Goal: Information Seeking & Learning: Find specific fact

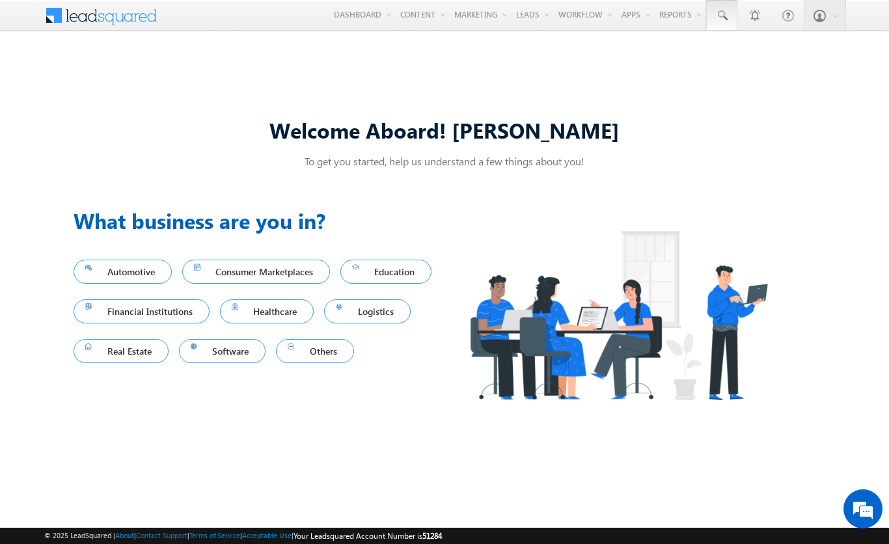
click at [721, 16] on span at bounding box center [721, 15] width 13 height 13
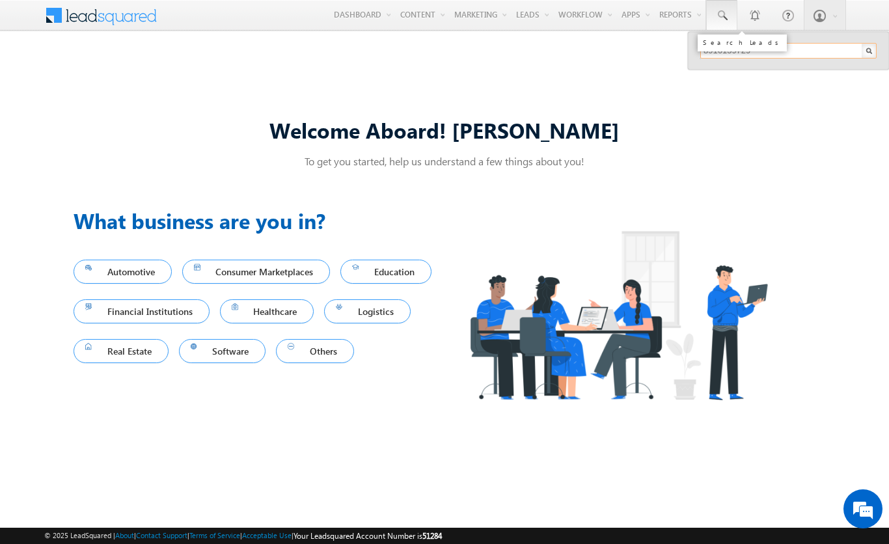
type input "8916159729"
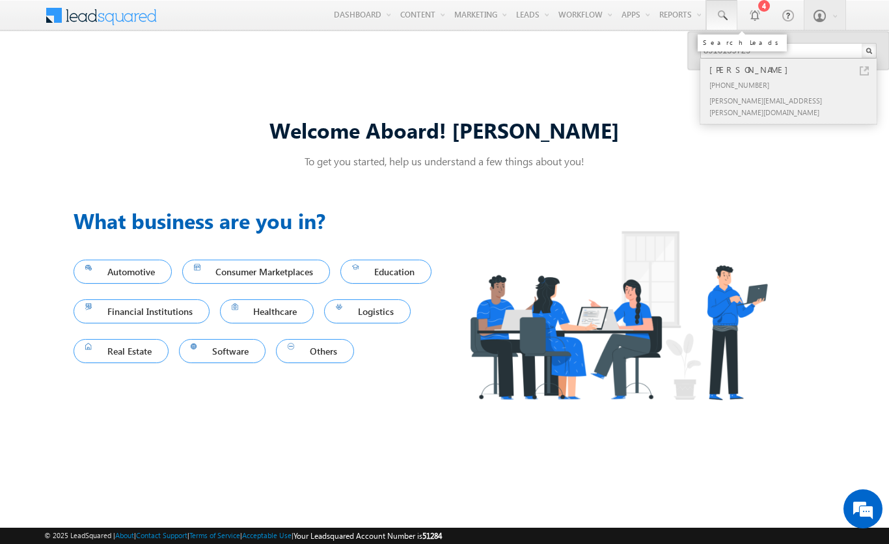
click at [794, 70] on div "[PERSON_NAME]" at bounding box center [793, 69] width 174 height 14
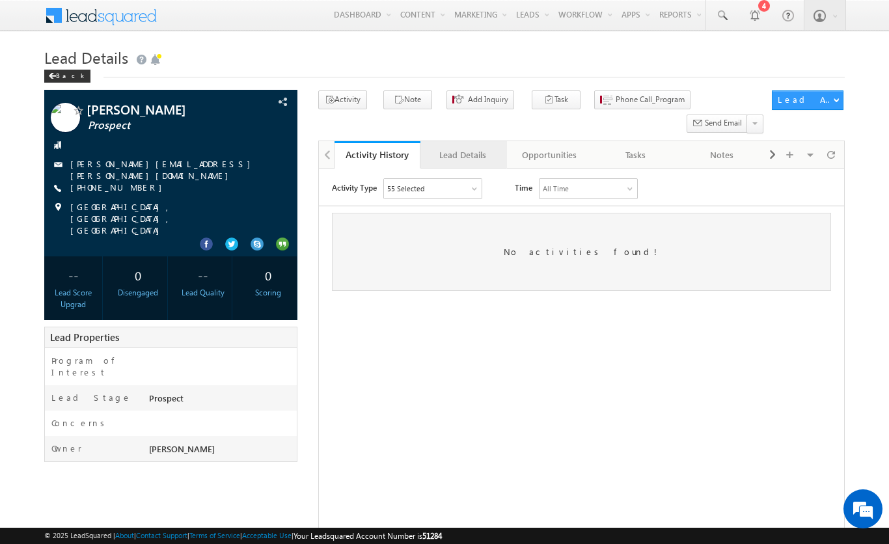
click at [463, 147] on div "Lead Details" at bounding box center [463, 155] width 64 height 16
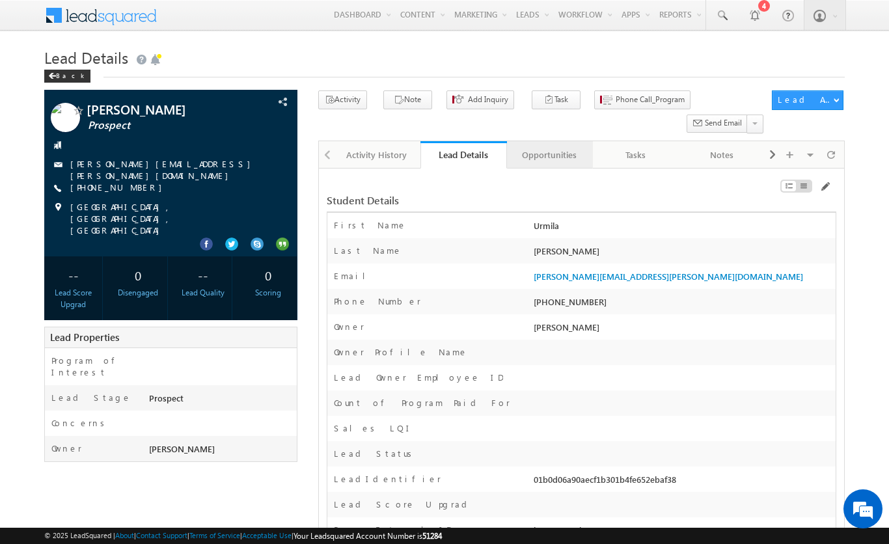
click at [548, 147] on div "Opportunities" at bounding box center [549, 155] width 64 height 16
